Goal: Task Accomplishment & Management: Manage account settings

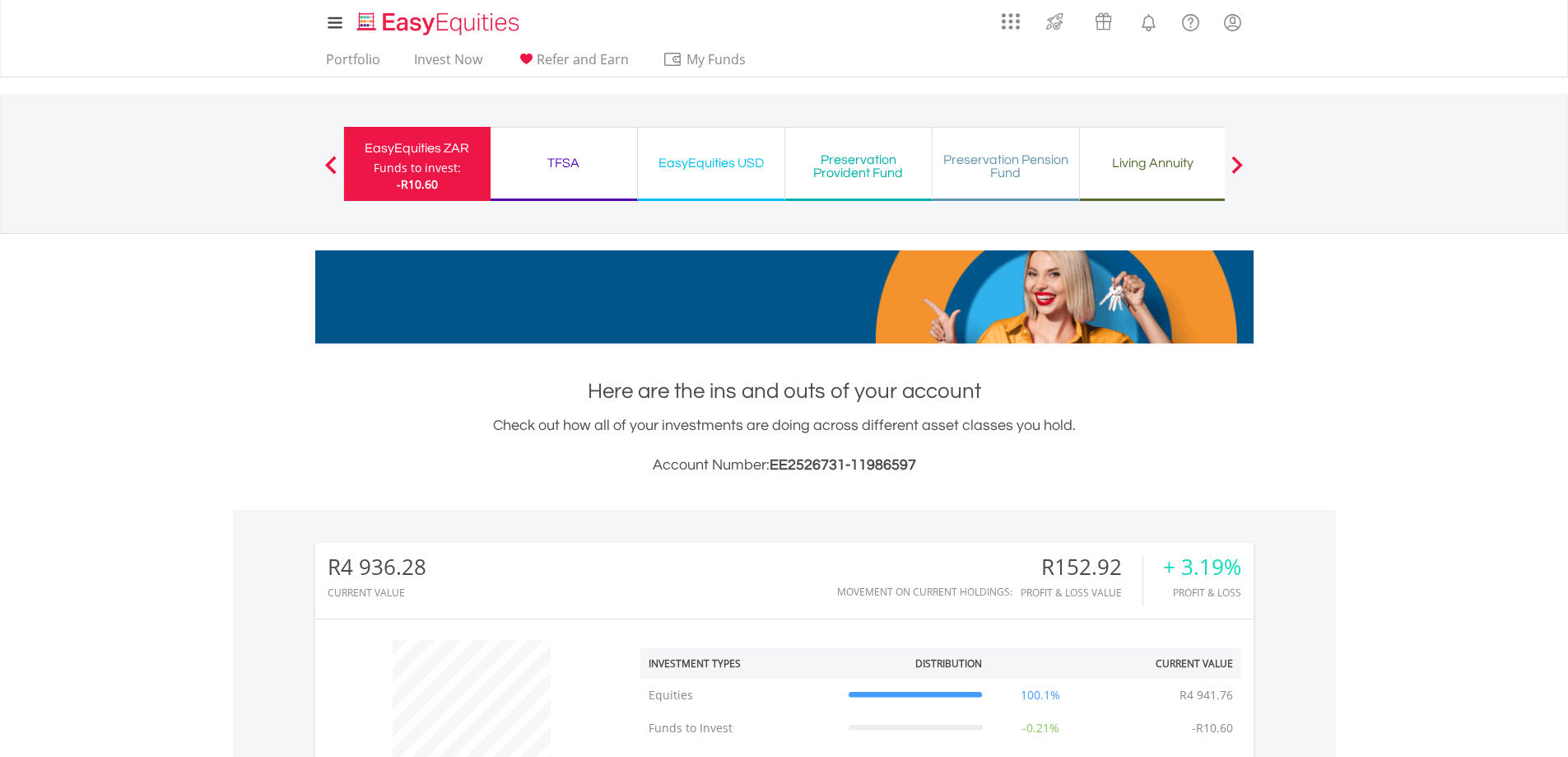
click at [1156, 161] on div "Living Annuity" at bounding box center [1152, 163] width 126 height 23
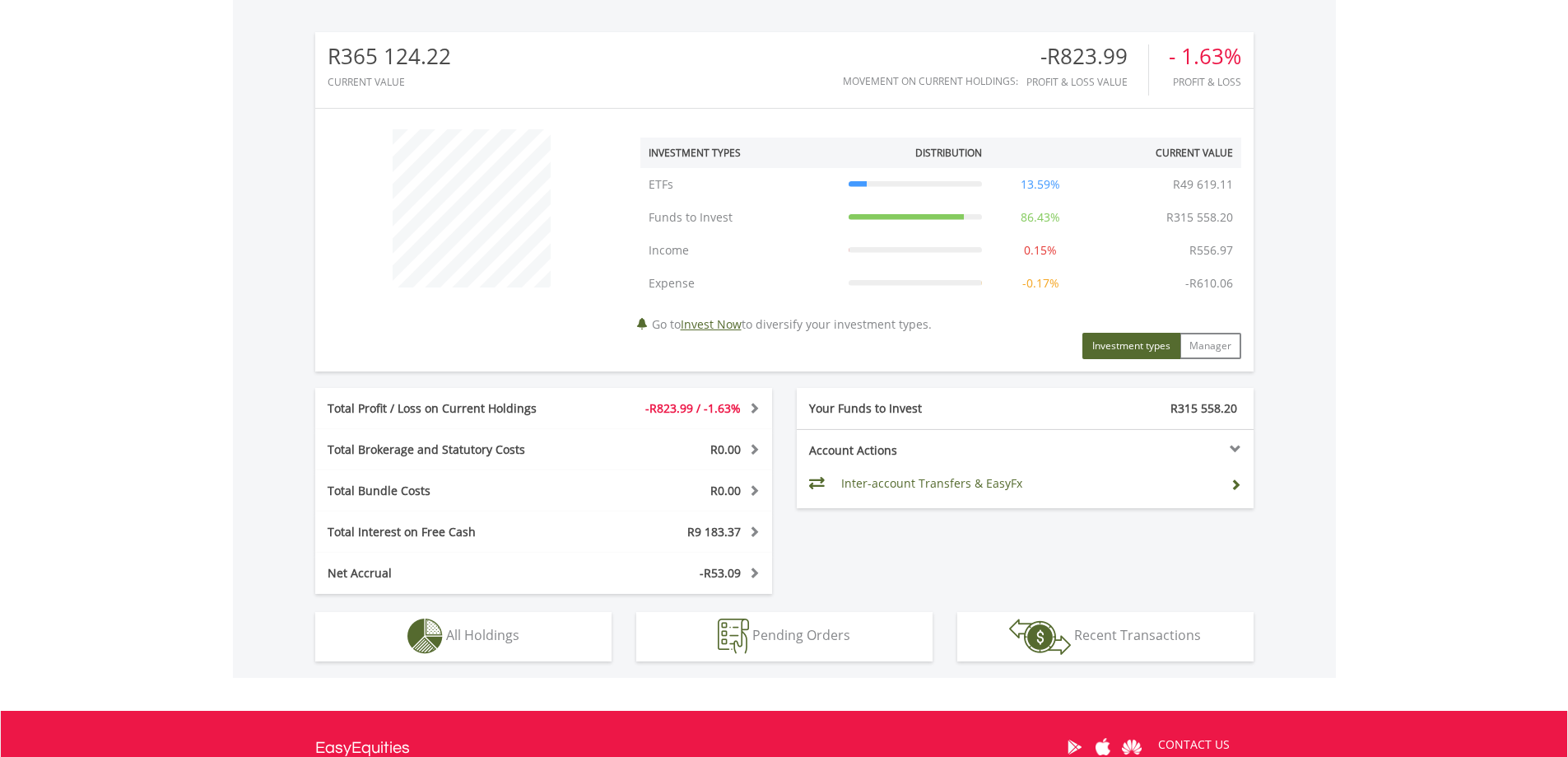
scroll to position [659, 0]
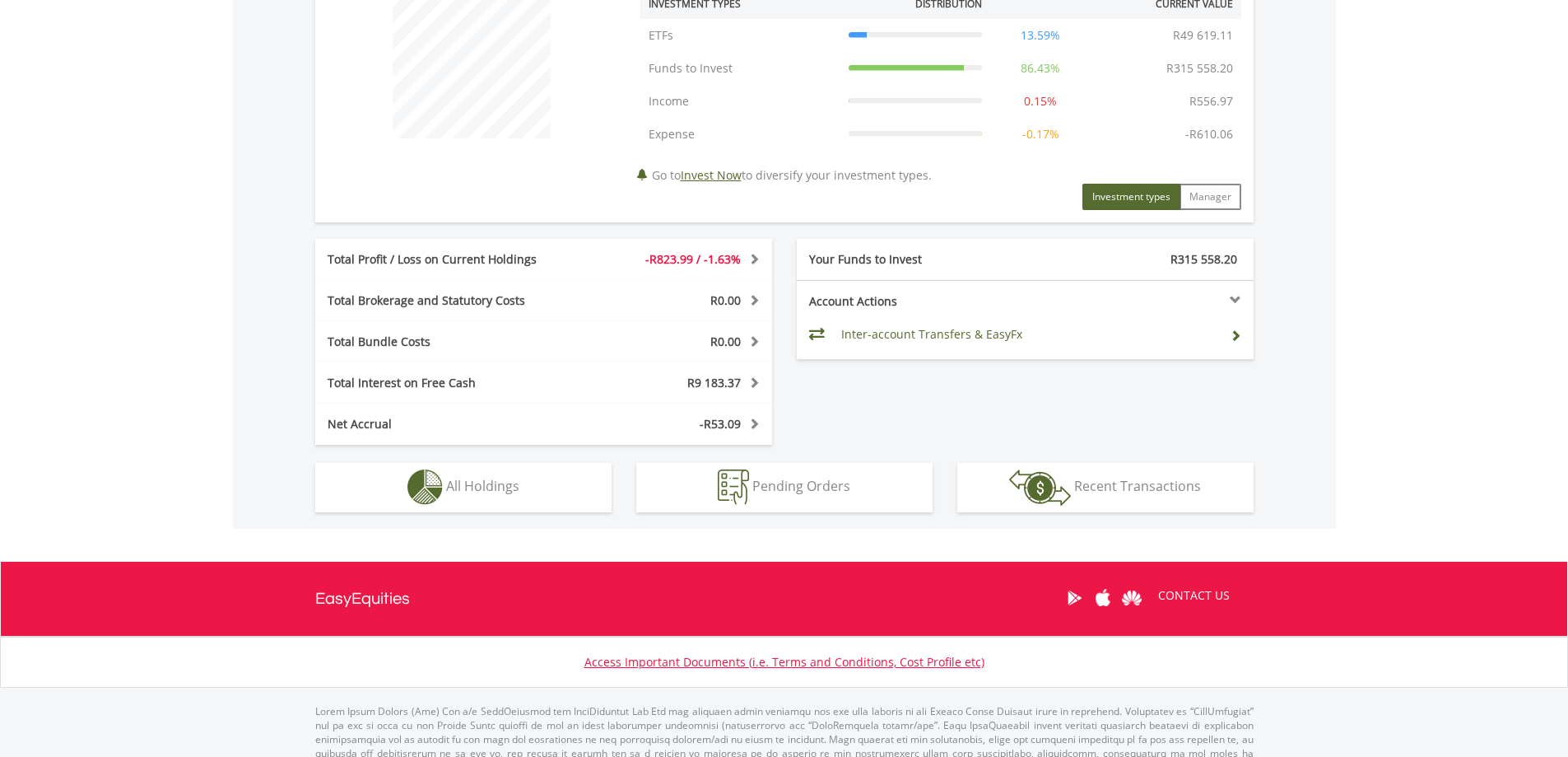
click at [978, 331] on td "Inter-account Transfers & EasyFx" at bounding box center [1029, 335] width 376 height 25
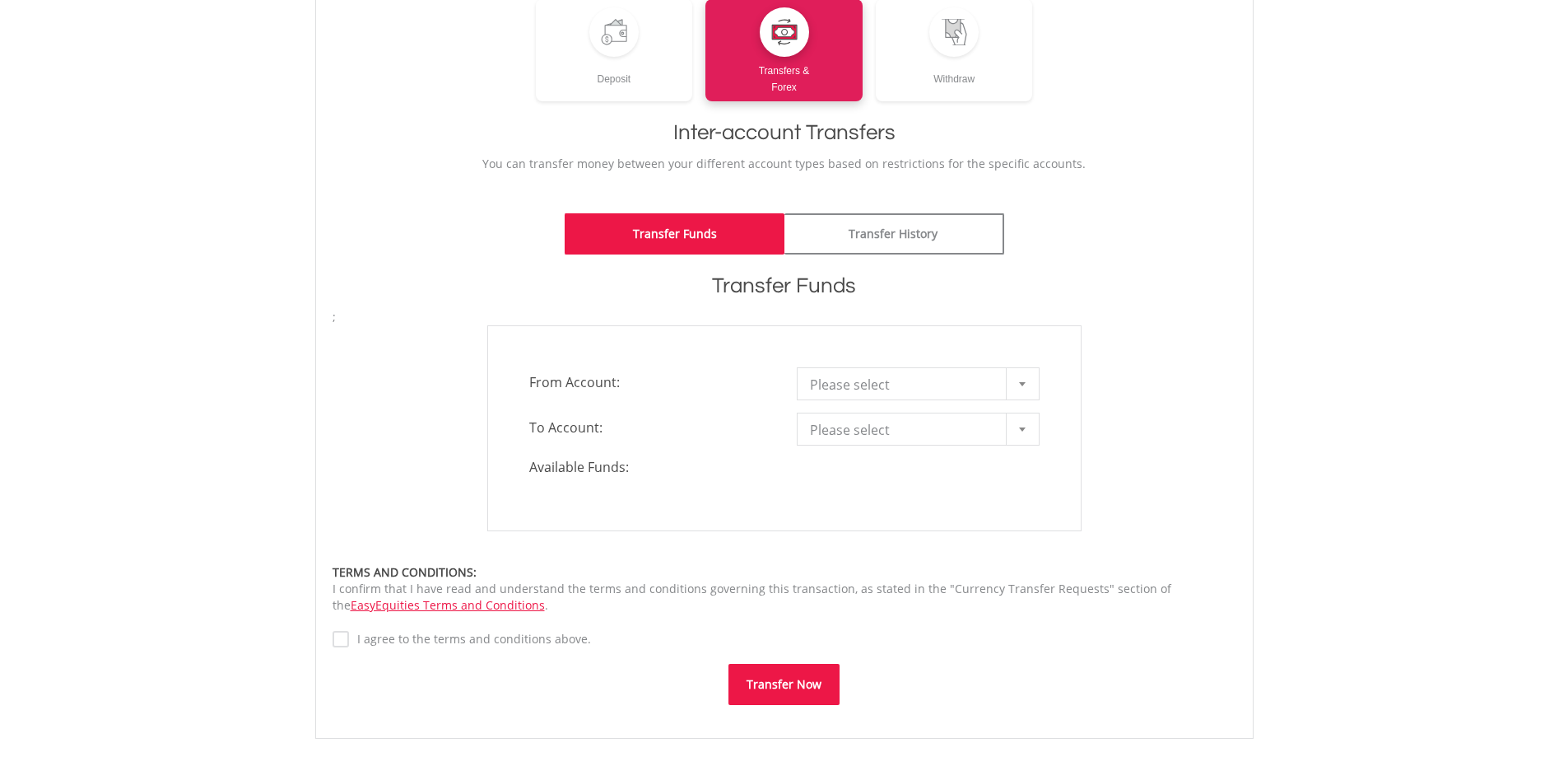
scroll to position [247, 0]
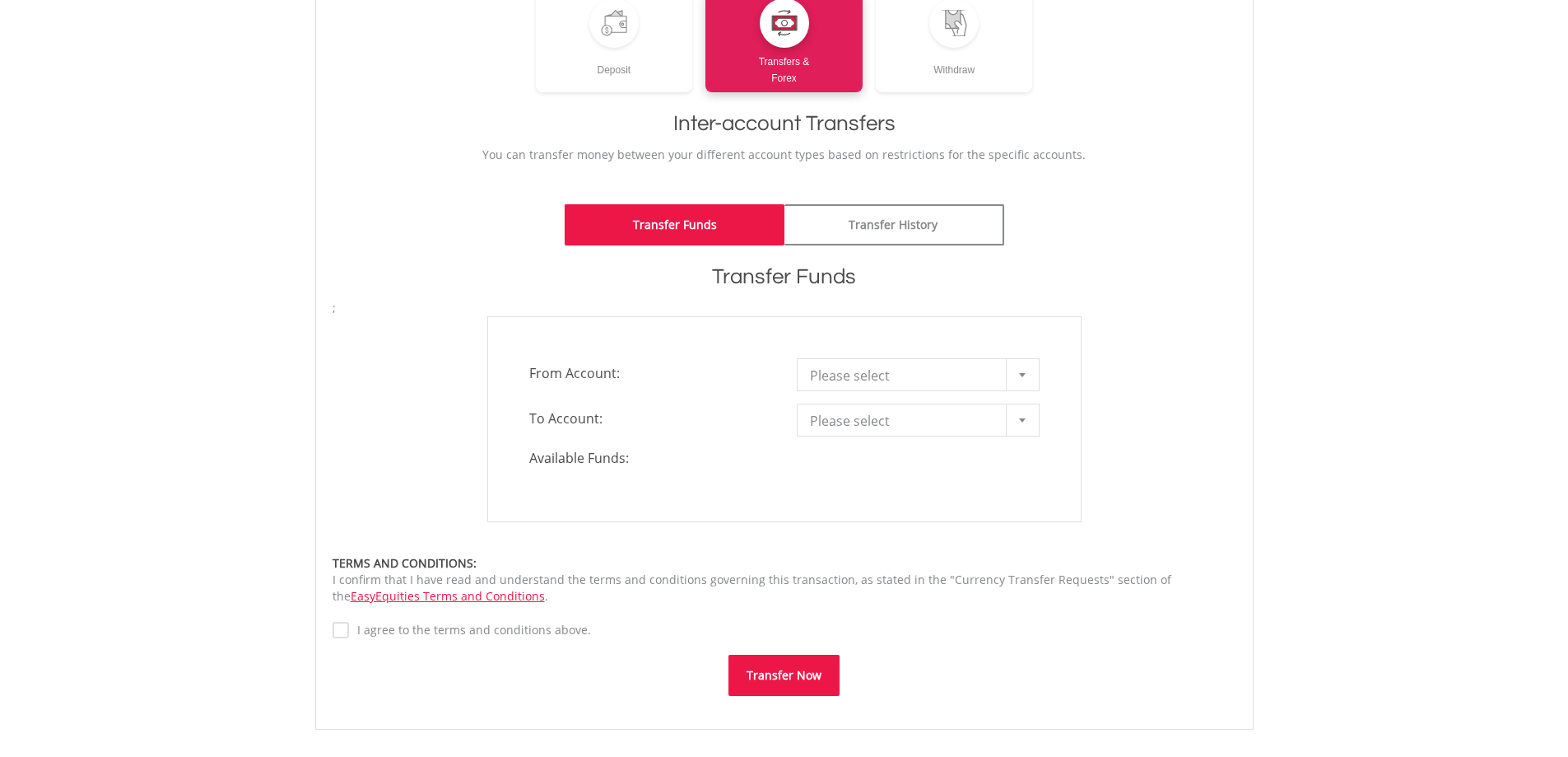
click at [1023, 377] on div at bounding box center [1022, 374] width 33 height 31
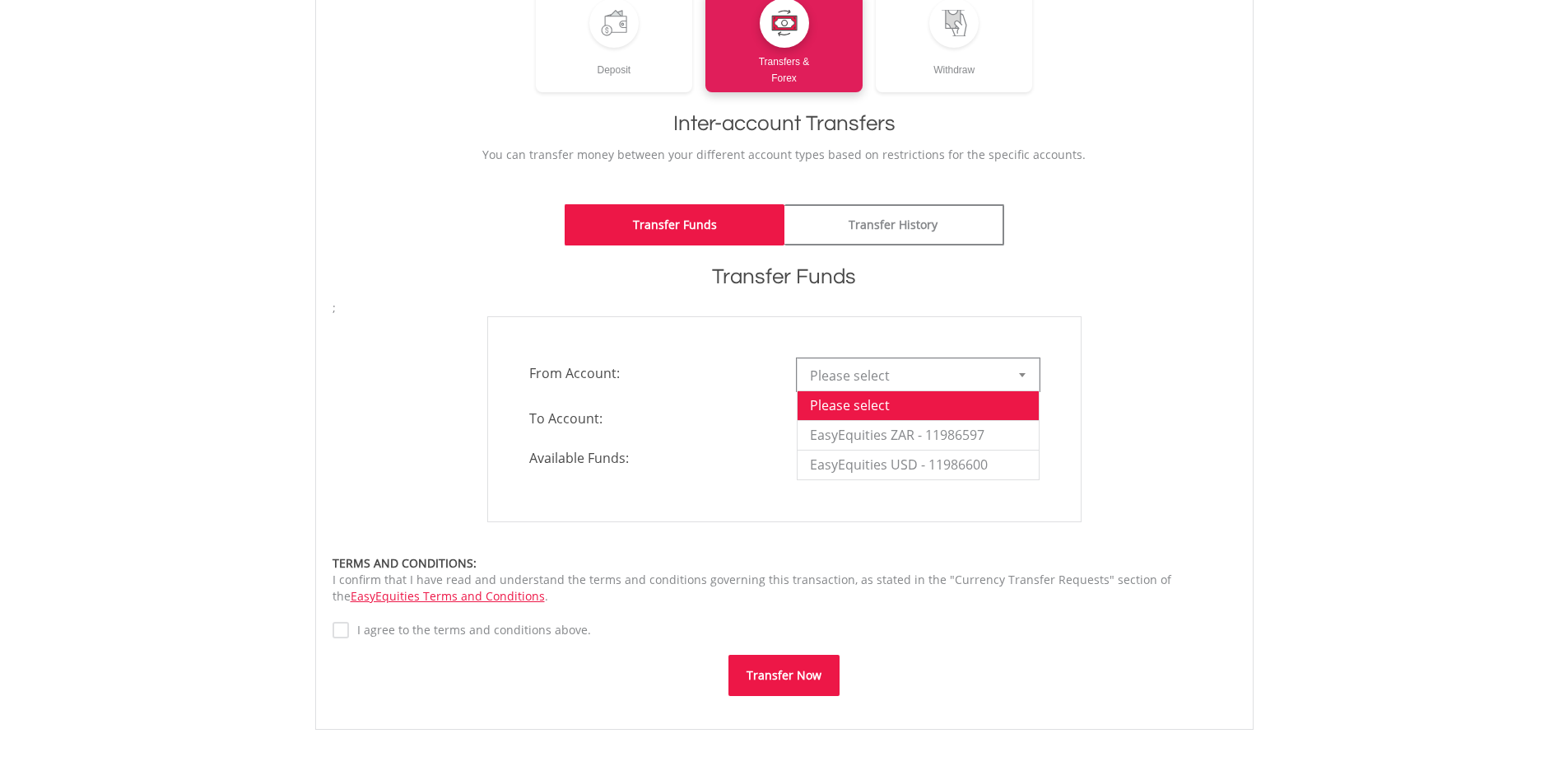
click at [1034, 250] on div "Transfer Funds" at bounding box center [784, 248] width 904 height 88
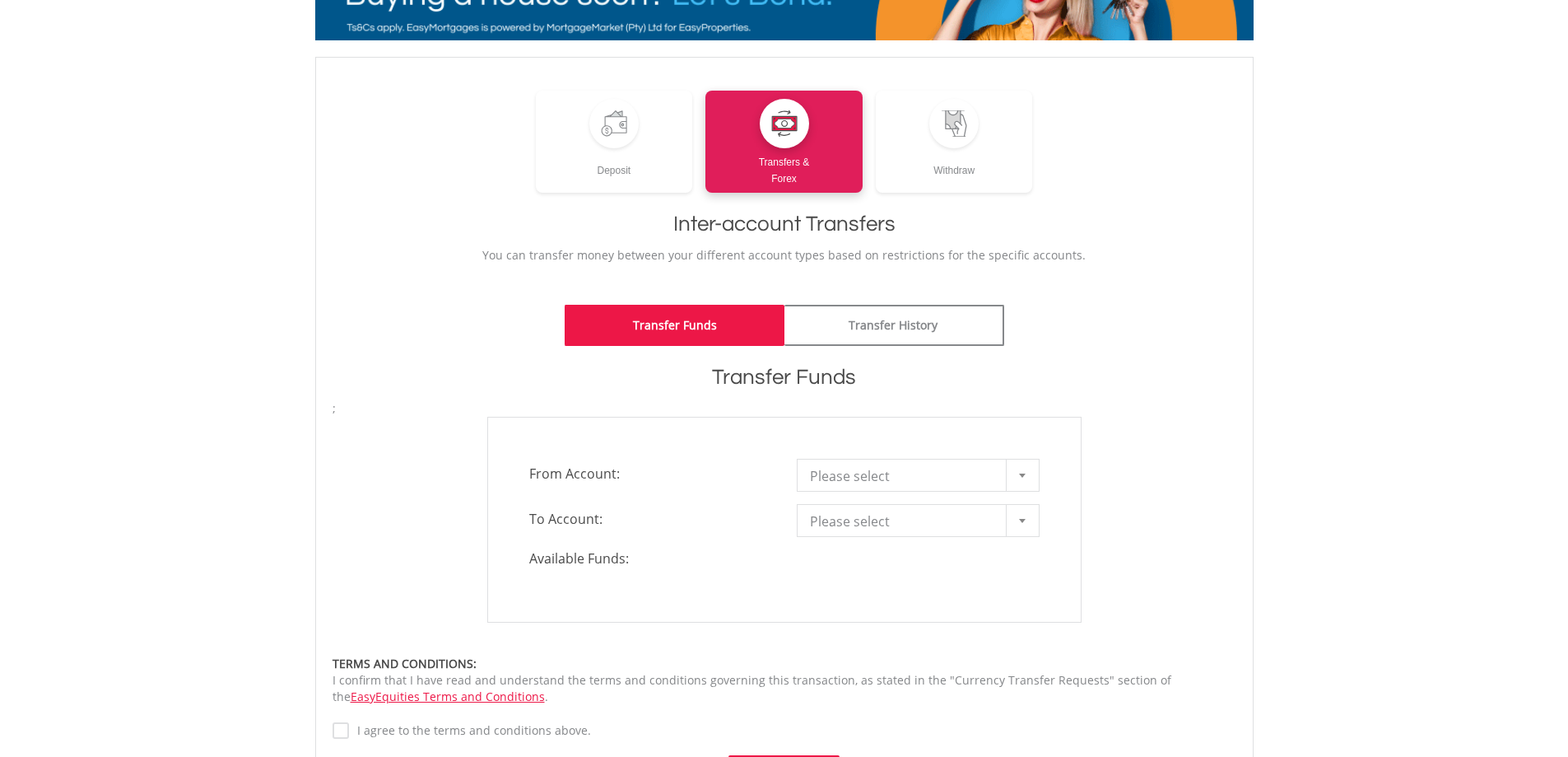
scroll to position [0, 0]
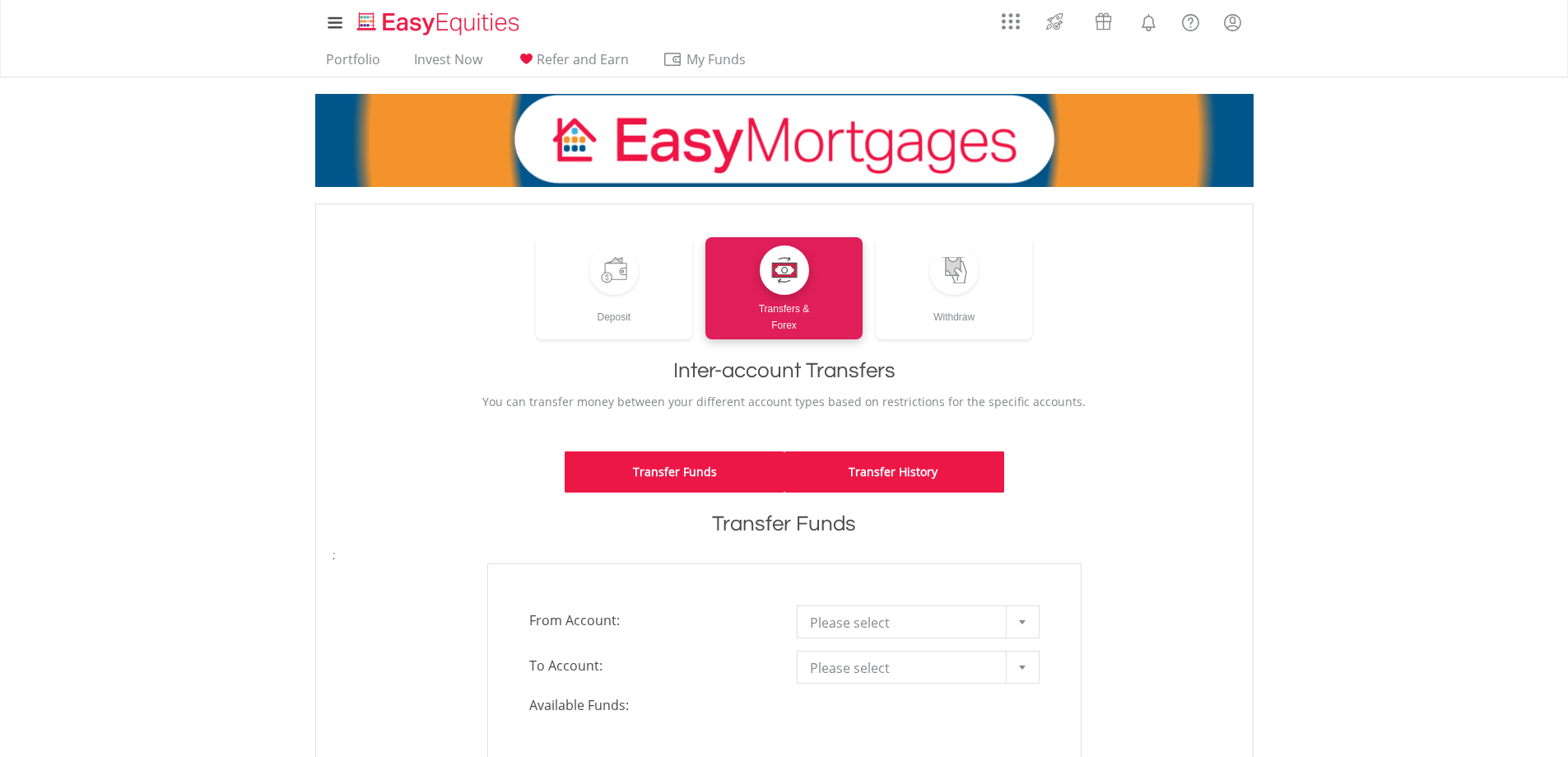
click at [867, 482] on link "Transfer History" at bounding box center [894, 472] width 220 height 41
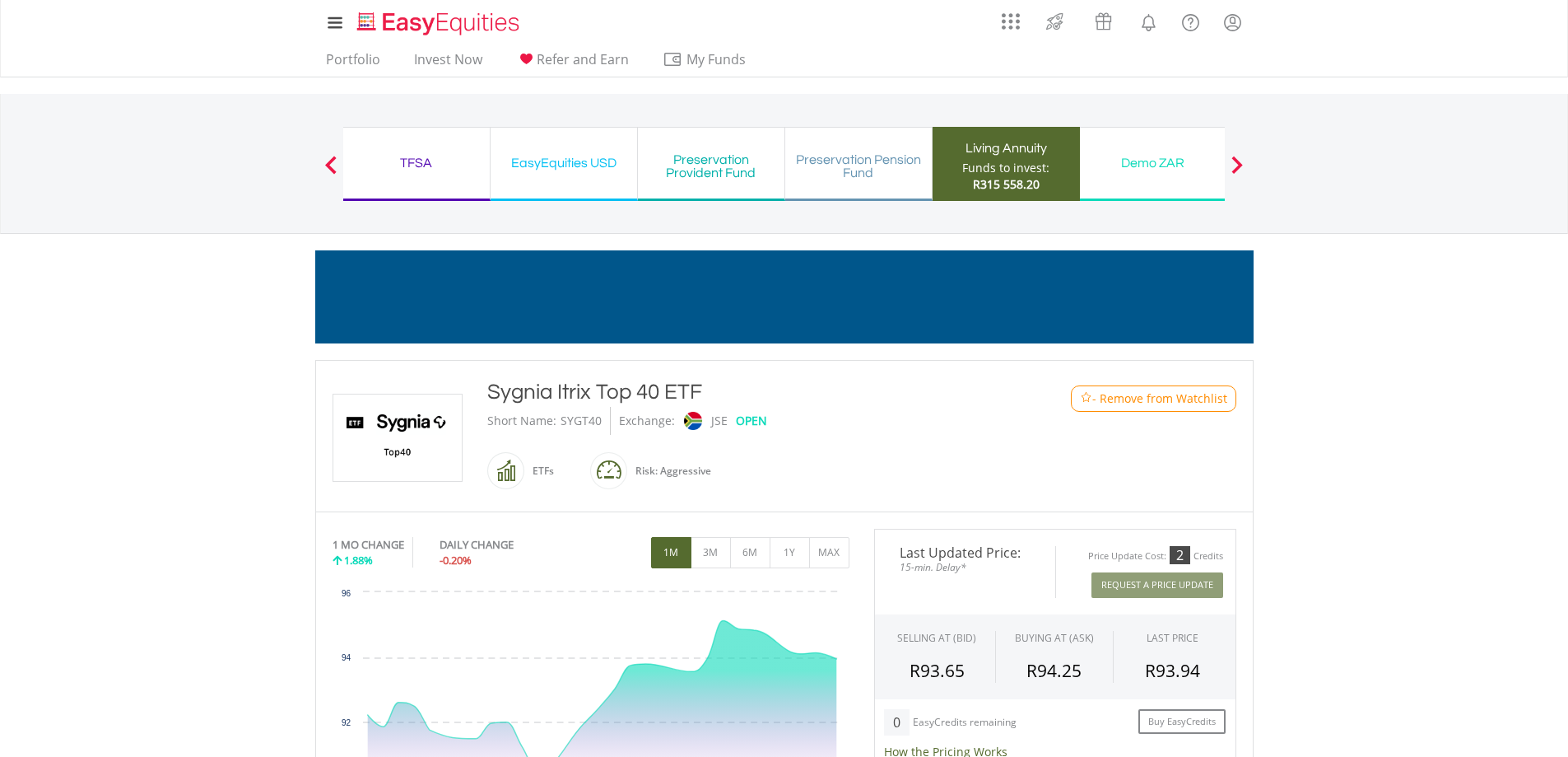
click at [1010, 157] on div "Living Annuity" at bounding box center [1006, 148] width 127 height 23
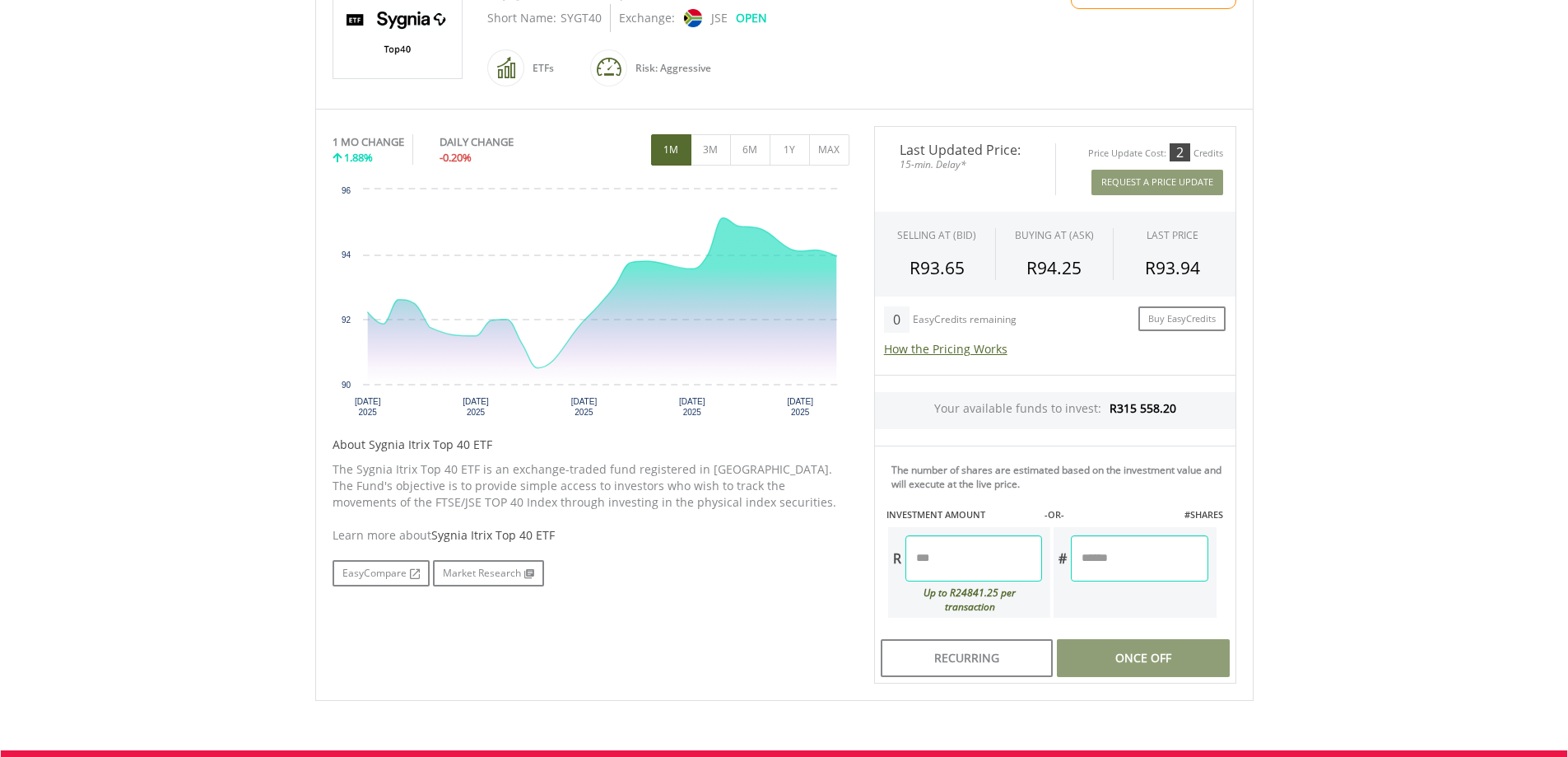
scroll to position [412, 0]
